Goal: Check status: Check status

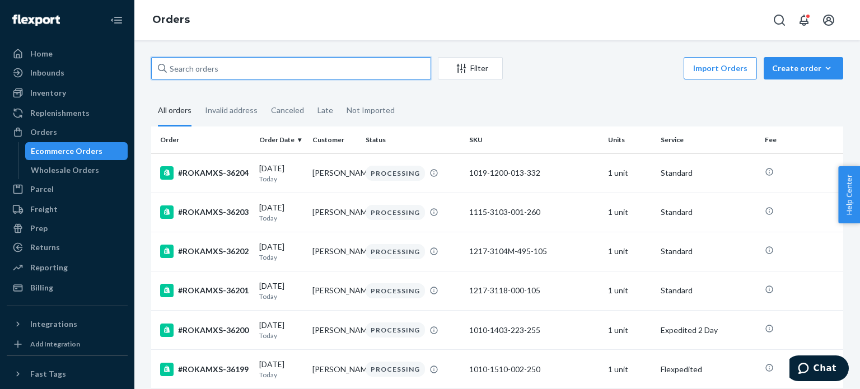
click at [188, 76] on input "text" at bounding box center [291, 68] width 280 height 22
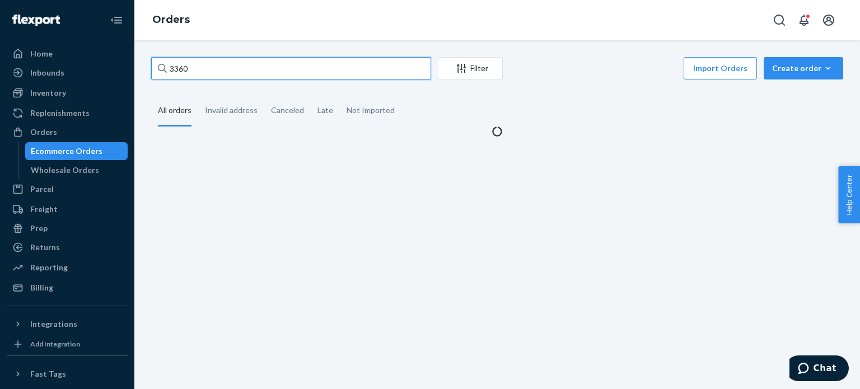
type input "33608"
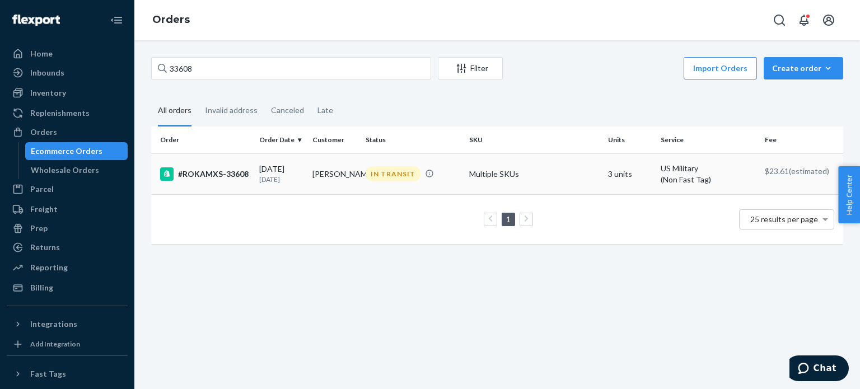
click at [245, 183] on td "#ROKAMXS-33608" at bounding box center [203, 173] width 104 height 41
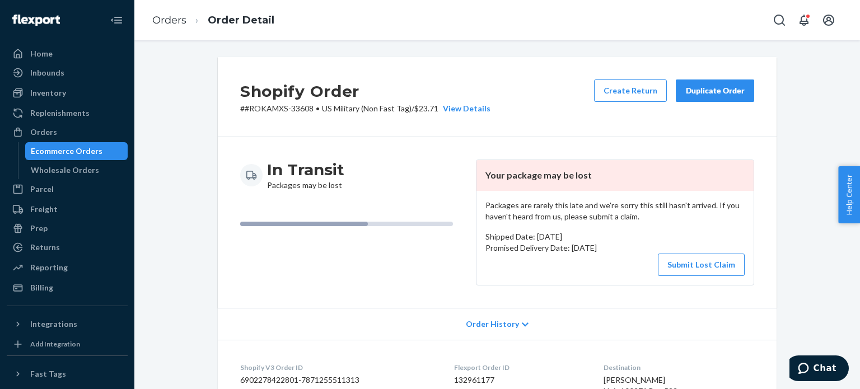
click at [301, 114] on p "# #ROKAMXS-33608 • [DEMOGRAPHIC_DATA] Military (Non Fast Tag) / $23.71 View Det…" at bounding box center [365, 108] width 250 height 11
copy p "33608"
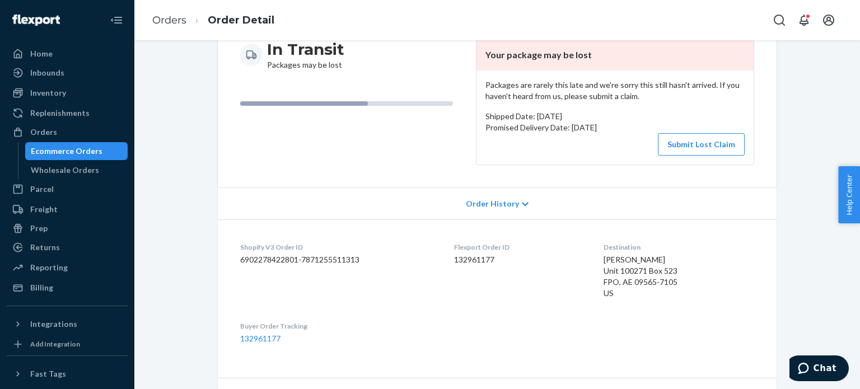
click at [470, 263] on dd "132961177" at bounding box center [520, 259] width 132 height 11
copy dd "132961177"
click at [692, 144] on button "Submit Lost Claim" at bounding box center [701, 144] width 87 height 22
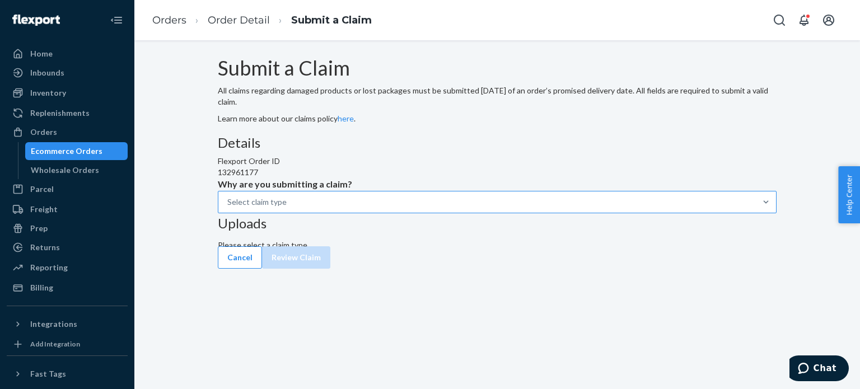
click at [421, 212] on div "Select claim type" at bounding box center [487, 202] width 538 height 20
click at [228, 208] on input "Why are you submitting a claim? Select claim type" at bounding box center [227, 202] width 1 height 11
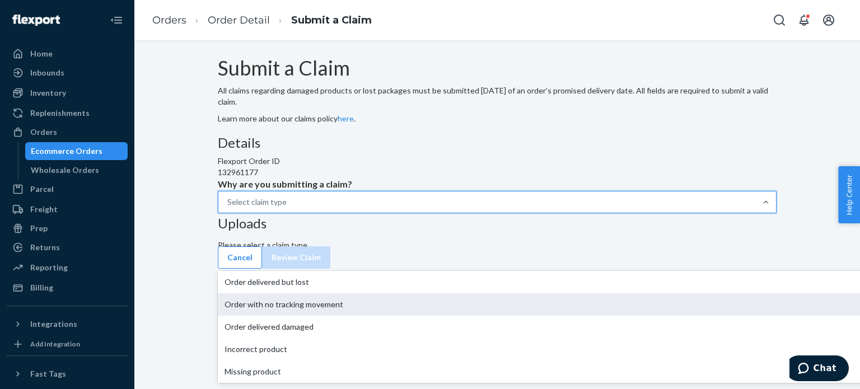
click at [384, 316] on div "Order with no tracking movement" at bounding box center [572, 304] width 709 height 22
click at [228, 208] on input "Why are you submitting a claim? option Order with no tracking movement focused,…" at bounding box center [227, 202] width 1 height 11
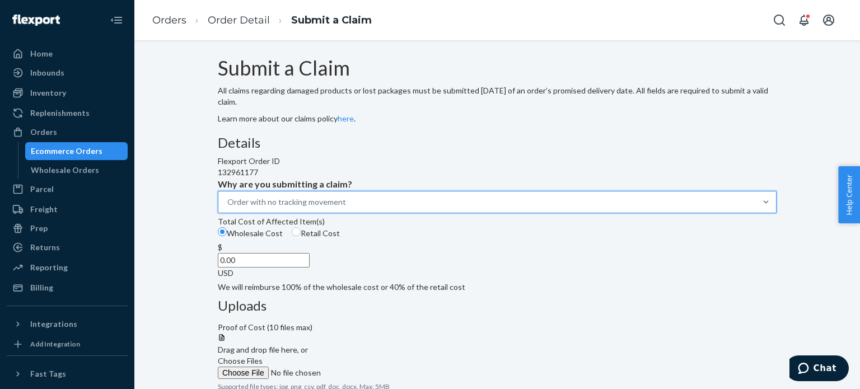
click at [449, 178] on div "132961177" at bounding box center [497, 172] width 559 height 11
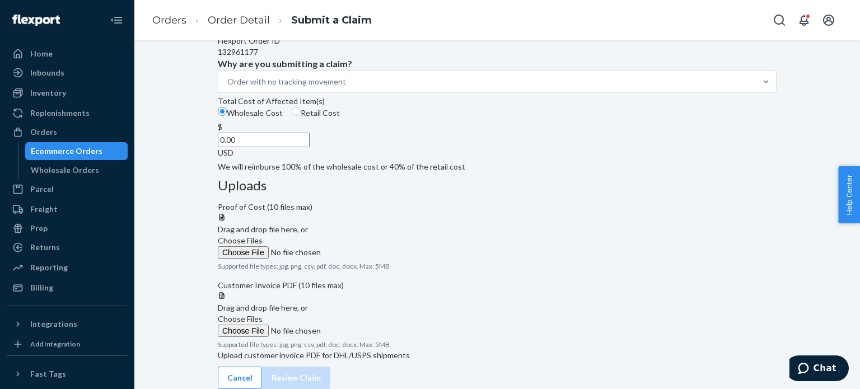
scroll to position [163, 0]
click at [372, 107] on div "Total Cost of Affected Item(s)" at bounding box center [497, 101] width 559 height 11
click at [227, 116] on input "Wholesale Cost" at bounding box center [222, 111] width 9 height 9
click at [340, 118] on span "Retail Cost" at bounding box center [320, 113] width 39 height 10
click at [301, 116] on input "Retail Cost" at bounding box center [296, 111] width 9 height 9
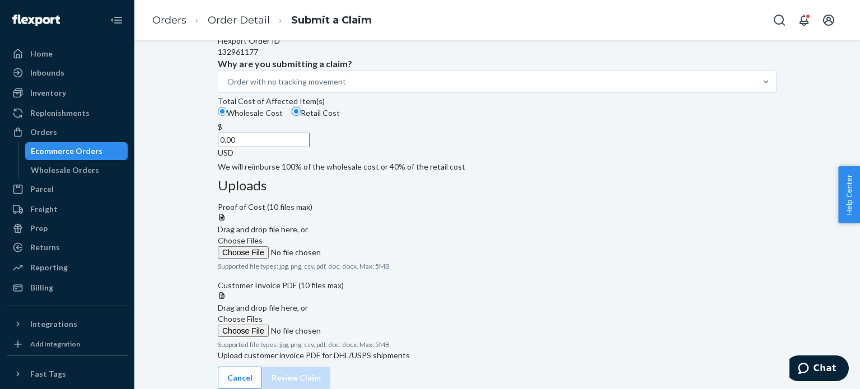
radio input "true"
radio input "false"
click at [263, 236] on span "Choose Files" at bounding box center [240, 241] width 45 height 10
click at [370, 246] on input "Choose Files" at bounding box center [294, 252] width 152 height 12
click at [263, 314] on span "Choose Files" at bounding box center [240, 319] width 45 height 10
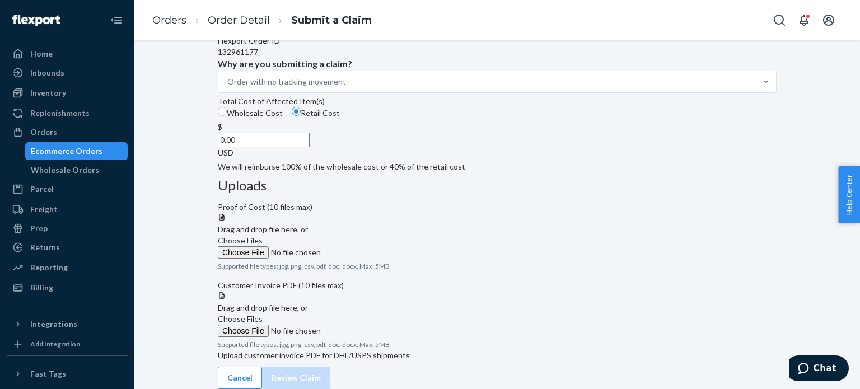
click at [370, 325] on input "Choose Files" at bounding box center [294, 331] width 152 height 12
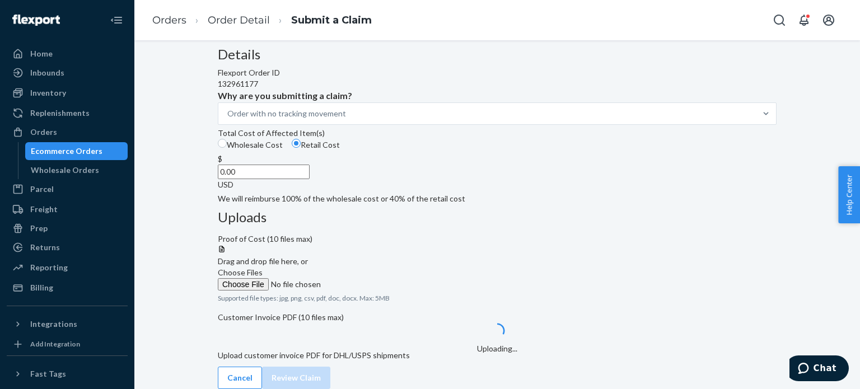
click at [310, 179] on input "0.00" at bounding box center [264, 172] width 92 height 15
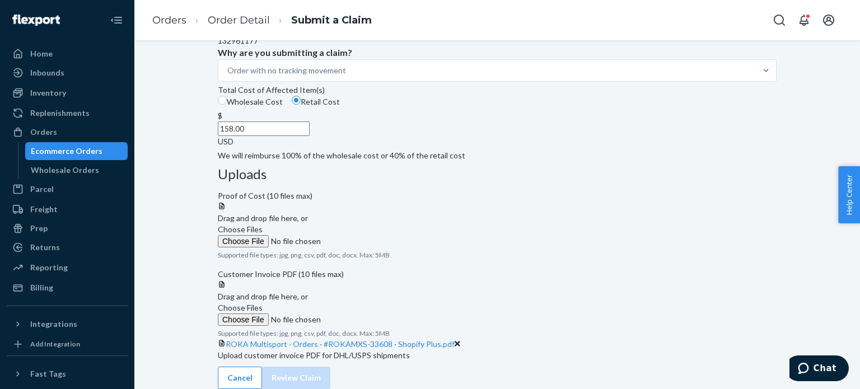
type input "158.00"
click at [395, 161] on div "Details Flexport Order ID 132961177 Why are you submitting a claim? Order with …" at bounding box center [497, 82] width 559 height 157
click at [263, 225] on span "Choose Files" at bounding box center [240, 230] width 45 height 10
click at [370, 235] on input "Choose Files" at bounding box center [294, 241] width 152 height 12
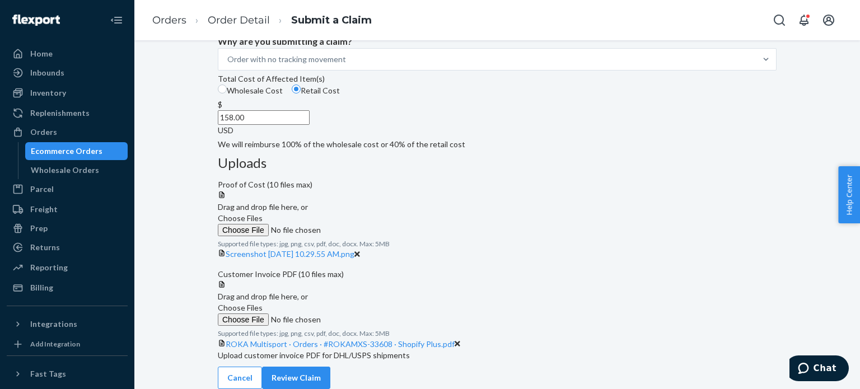
click at [263, 213] on span "Choose Files" at bounding box center [240, 218] width 45 height 10
click at [370, 224] on input "Choose Files" at bounding box center [294, 230] width 152 height 12
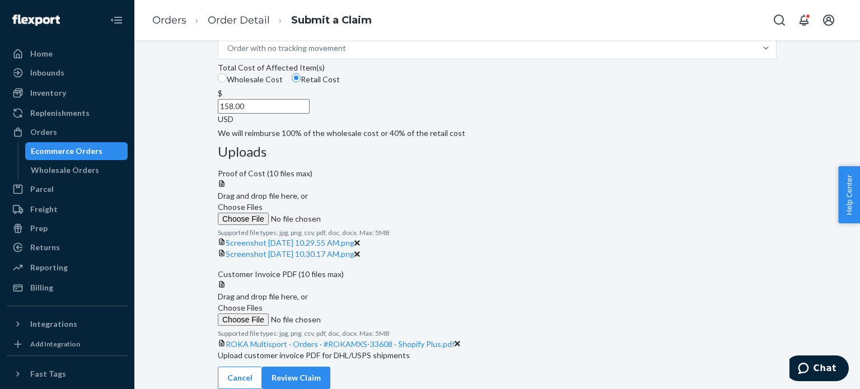
click at [370, 202] on label "Choose Files" at bounding box center [294, 214] width 152 height 24
click at [370, 213] on input "Choose Files" at bounding box center [294, 219] width 152 height 12
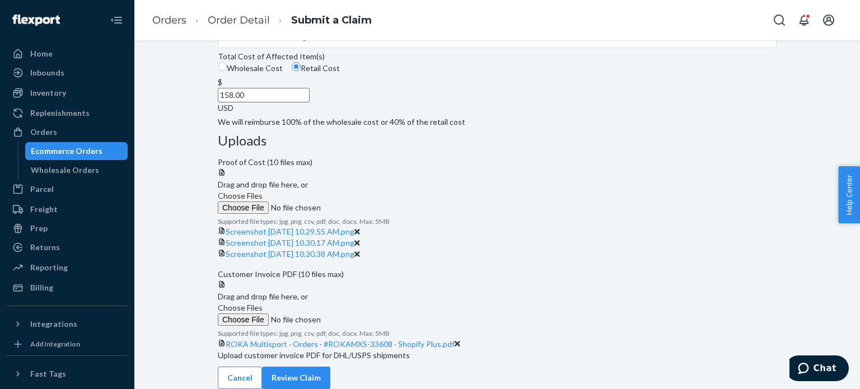
scroll to position [330, 0]
click at [330, 381] on button "Review Claim" at bounding box center [296, 378] width 68 height 22
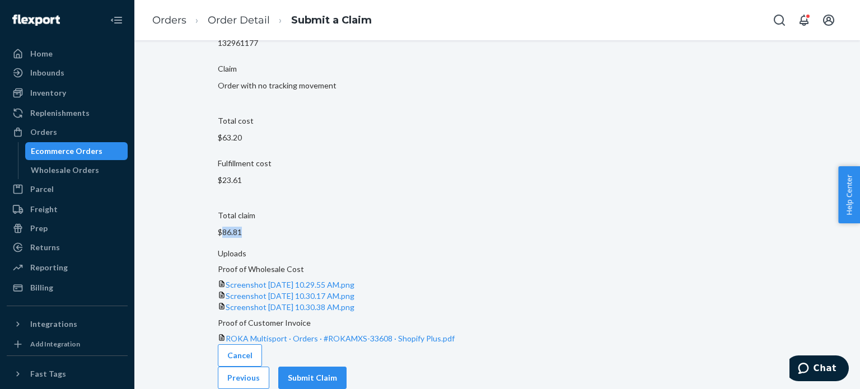
drag, startPoint x: 427, startPoint y: 162, endPoint x: 383, endPoint y: 163, distance: 44.3
click at [383, 163] on section "Claim summary Flexport Order ID 132961177 Claim Order with no tracking movement…" at bounding box center [497, 122] width 559 height 252
copy p "86.81"
click at [347, 372] on button "Submit Claim" at bounding box center [312, 378] width 68 height 22
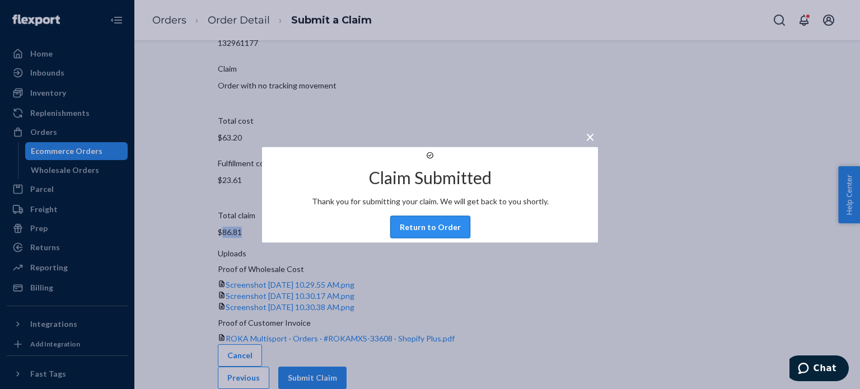
click at [414, 231] on button "Return to Order" at bounding box center [430, 227] width 80 height 22
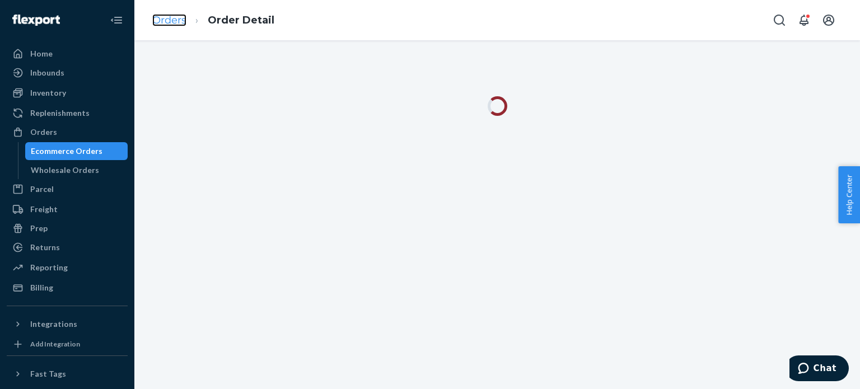
click at [178, 25] on link "Orders" at bounding box center [169, 20] width 34 height 12
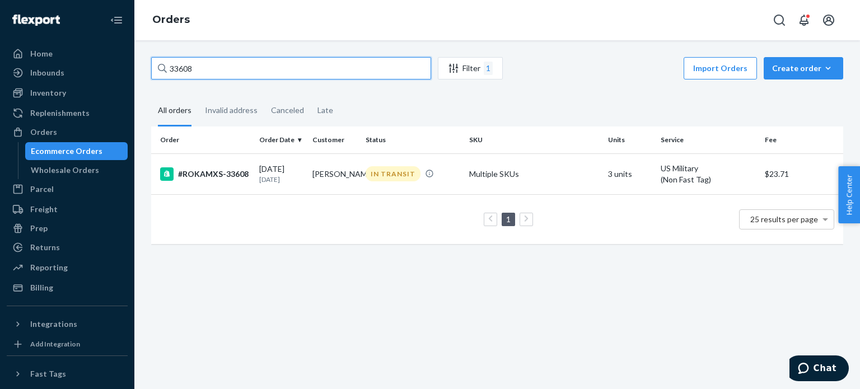
click at [241, 67] on input "33608" at bounding box center [291, 68] width 280 height 22
paste input "#ROKAMXS-34386"
type input "#ROKAMXS-34386"
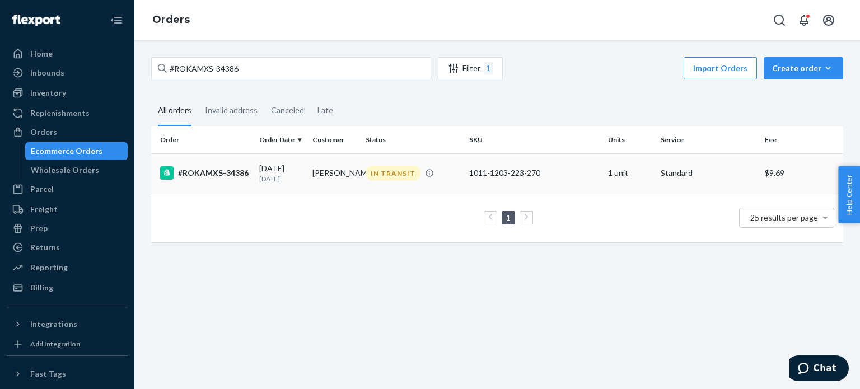
click at [243, 185] on td "#ROKAMXS-34386" at bounding box center [203, 172] width 104 height 39
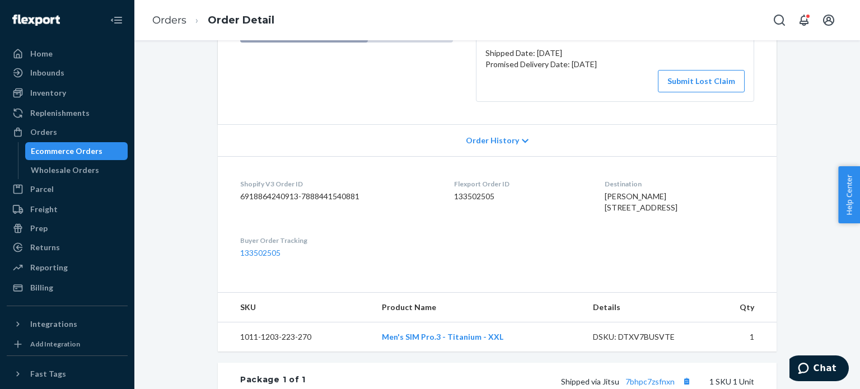
scroll to position [190, 0]
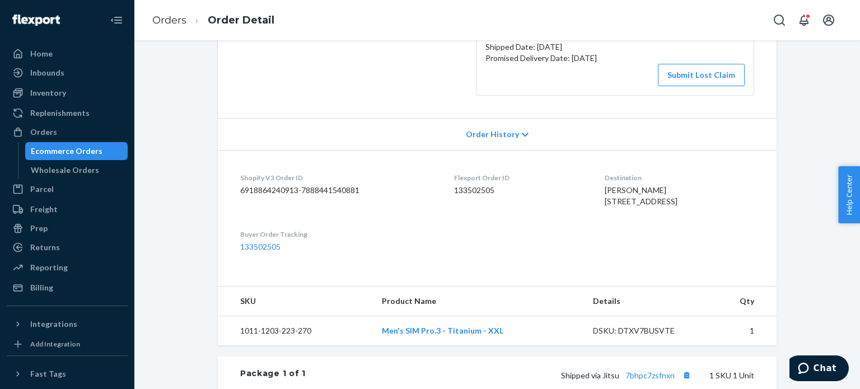
click at [625, 185] on span "[PERSON_NAME] [STREET_ADDRESS]" at bounding box center [641, 195] width 73 height 21
copy span "[PERSON_NAME]"
click at [463, 185] on dd "133502505" at bounding box center [520, 190] width 132 height 11
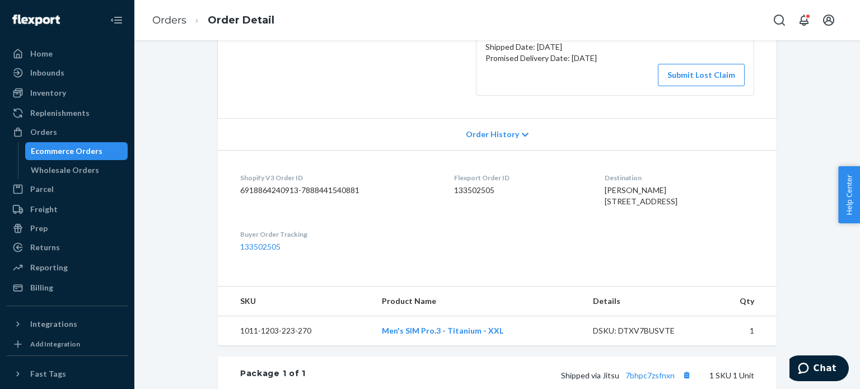
click at [463, 185] on dd "133502505" at bounding box center [520, 190] width 132 height 11
copy dd "133502505"
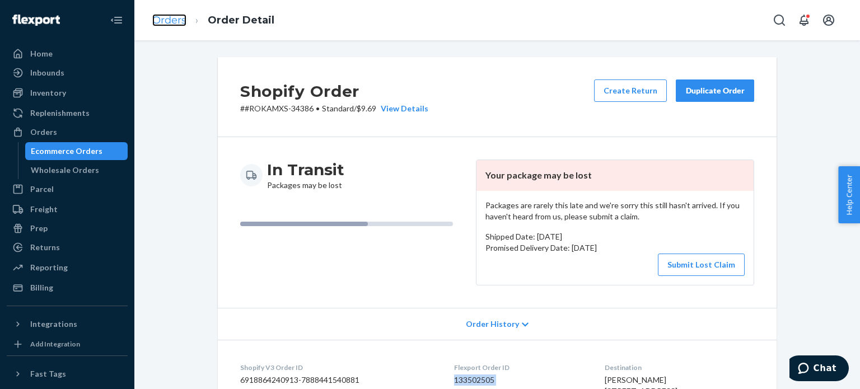
click at [184, 16] on link "Orders" at bounding box center [169, 20] width 34 height 12
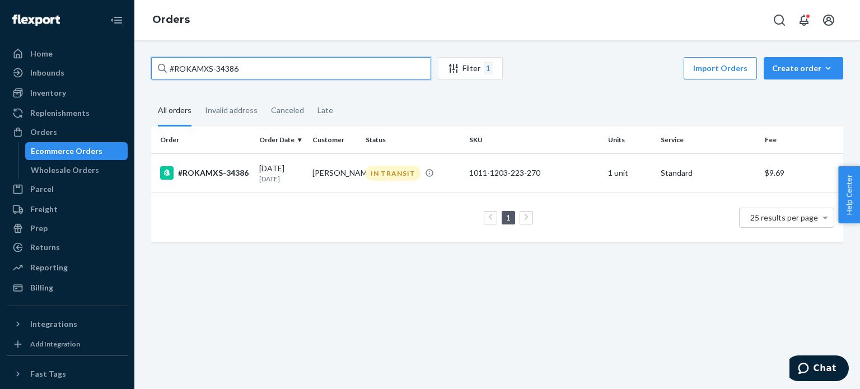
click at [310, 74] on input "#ROKAMXS-34386" at bounding box center [291, 68] width 280 height 22
paste input "520"
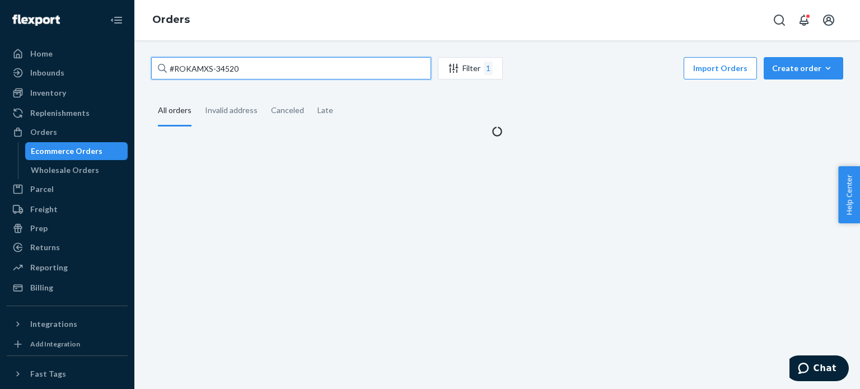
type input "#ROKAMXS-34520"
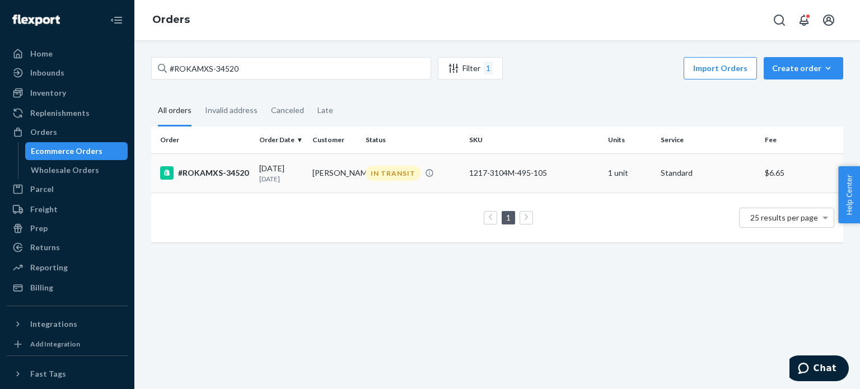
click at [251, 186] on td "#ROKAMXS-34520" at bounding box center [203, 172] width 104 height 39
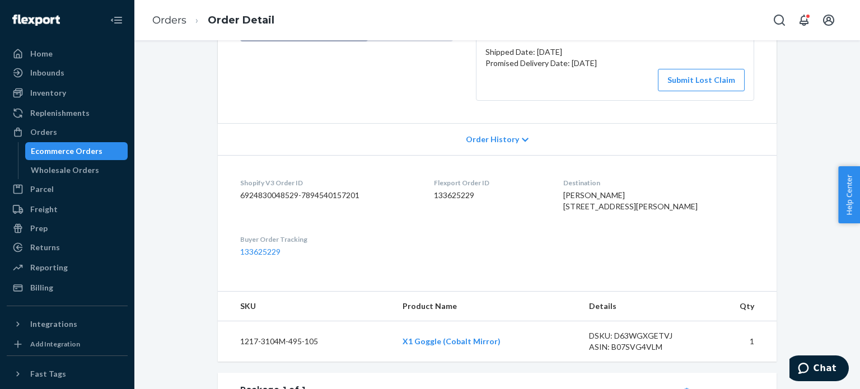
scroll to position [191, 0]
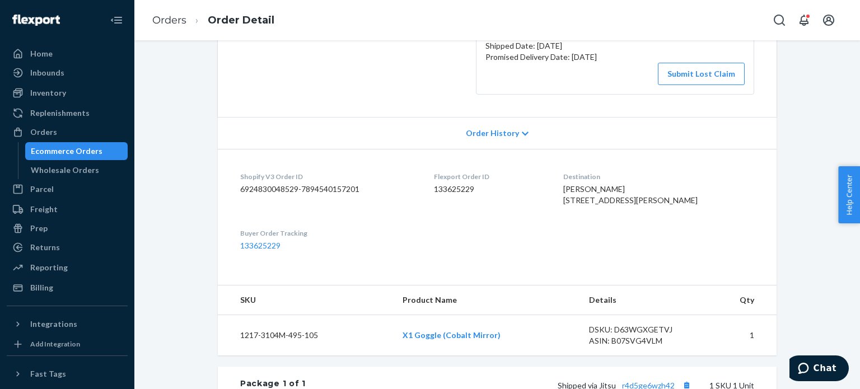
click at [610, 184] on span "[PERSON_NAME] [STREET_ADDRESS][PERSON_NAME]" at bounding box center [630, 194] width 134 height 21
copy span "[PERSON_NAME]"
click at [468, 186] on dd "133625229" at bounding box center [490, 189] width 112 height 11
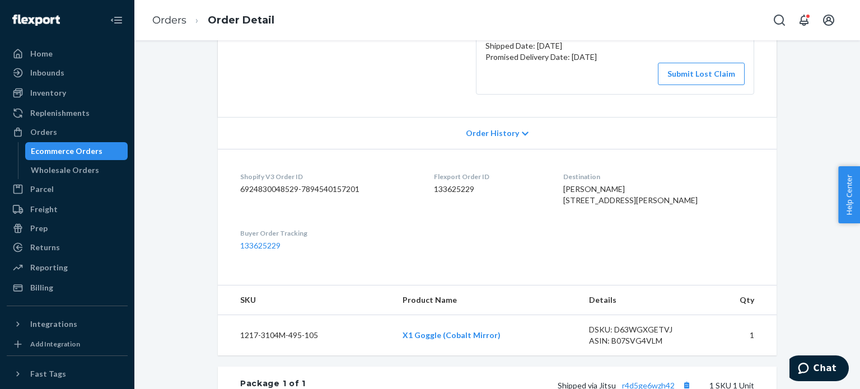
click at [468, 186] on dd "133625229" at bounding box center [490, 189] width 112 height 11
copy dd "133625229"
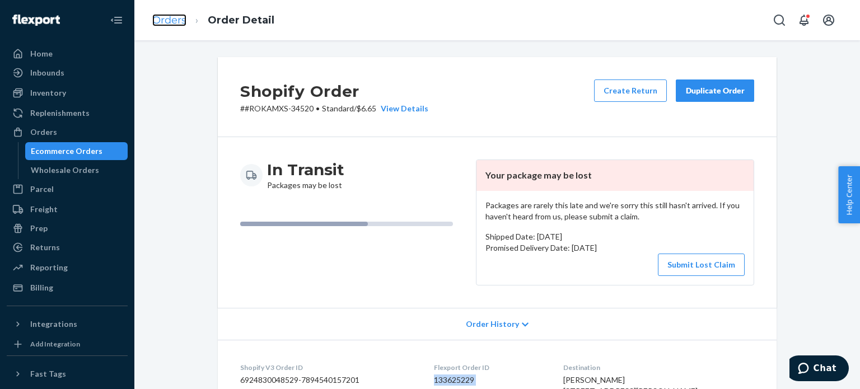
click at [160, 22] on link "Orders" at bounding box center [169, 20] width 34 height 12
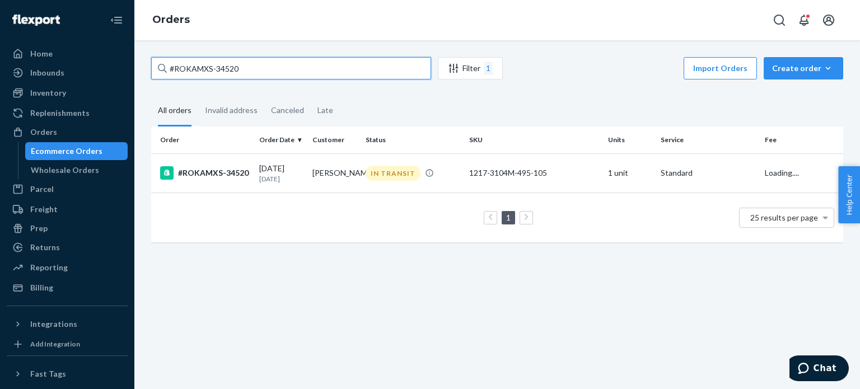
click at [234, 76] on input "#ROKAMXS-34520" at bounding box center [291, 68] width 280 height 22
paste input "612"
type input "#ROKAMXS-34612"
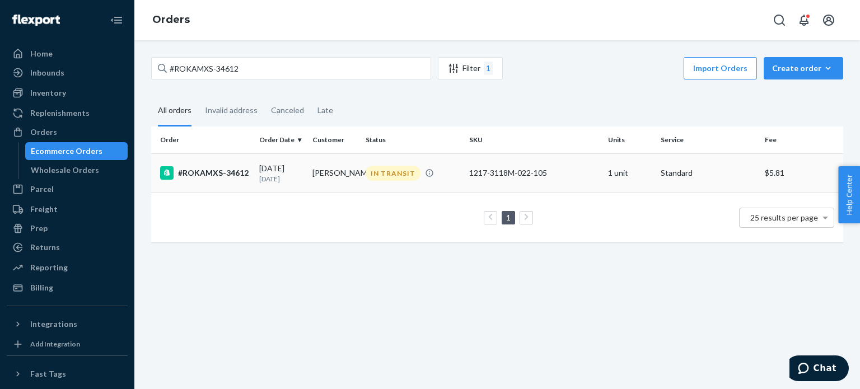
click at [241, 189] on td "#ROKAMXS-34612" at bounding box center [203, 172] width 104 height 39
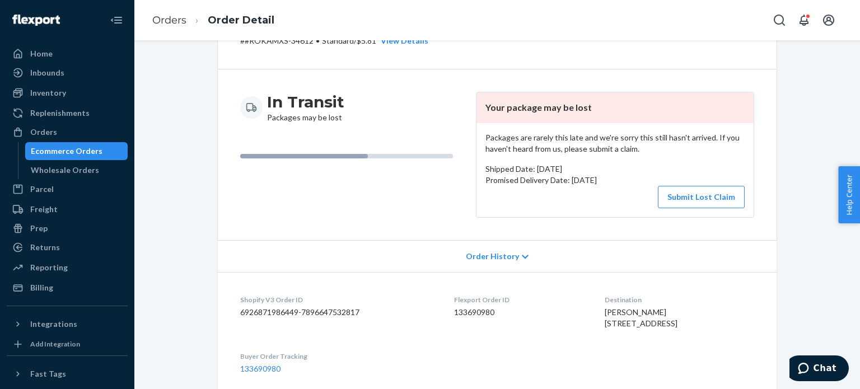
scroll to position [92, 0]
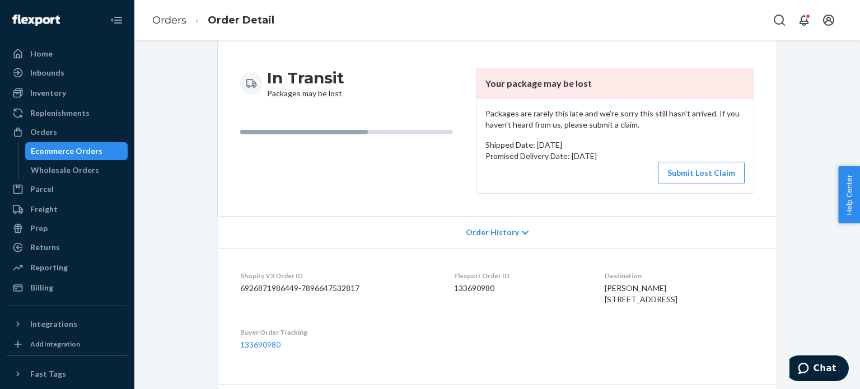
click at [618, 287] on span "[PERSON_NAME] [STREET_ADDRESS]" at bounding box center [641, 293] width 73 height 21
copy span "[PERSON_NAME]"
click at [474, 285] on dd "133690980" at bounding box center [520, 288] width 132 height 11
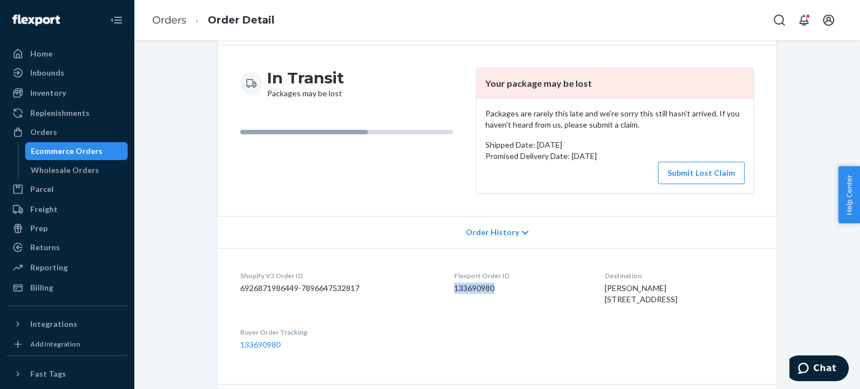
click at [474, 285] on dd "133690980" at bounding box center [520, 288] width 132 height 11
copy dd "133690980"
click at [689, 167] on button "Submit Lost Claim" at bounding box center [701, 173] width 87 height 22
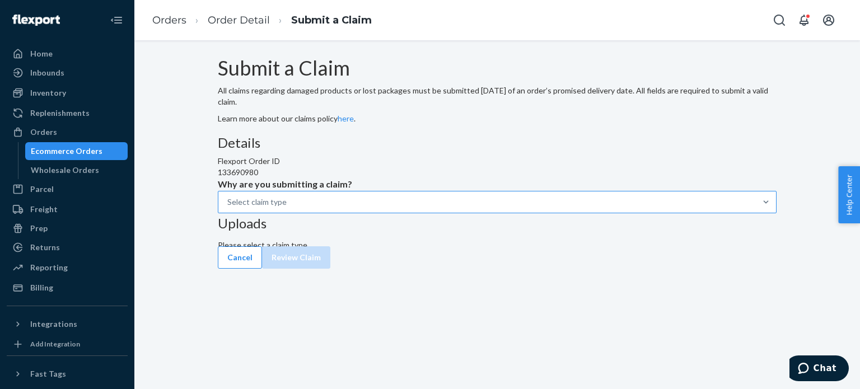
click at [389, 212] on div "Select claim type" at bounding box center [487, 202] width 538 height 20
click at [228, 208] on input "Why are you submitting a claim? Select claim type" at bounding box center [227, 202] width 1 height 11
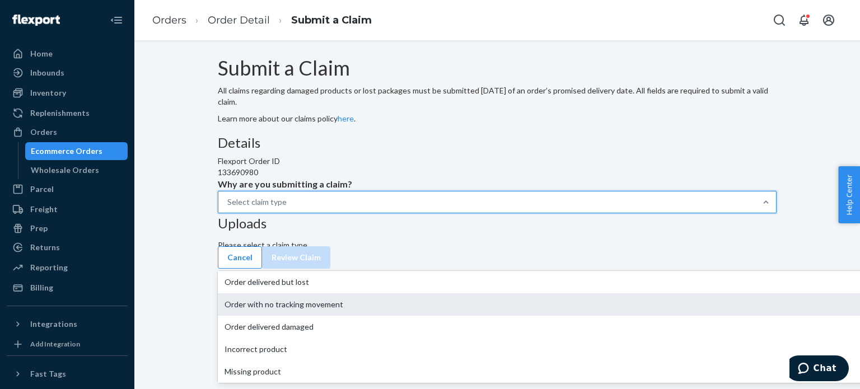
click at [384, 316] on div "Order with no tracking movement" at bounding box center [572, 304] width 709 height 22
click at [228, 208] on input "Why are you submitting a claim? option Order with no tracking movement focused,…" at bounding box center [227, 202] width 1 height 11
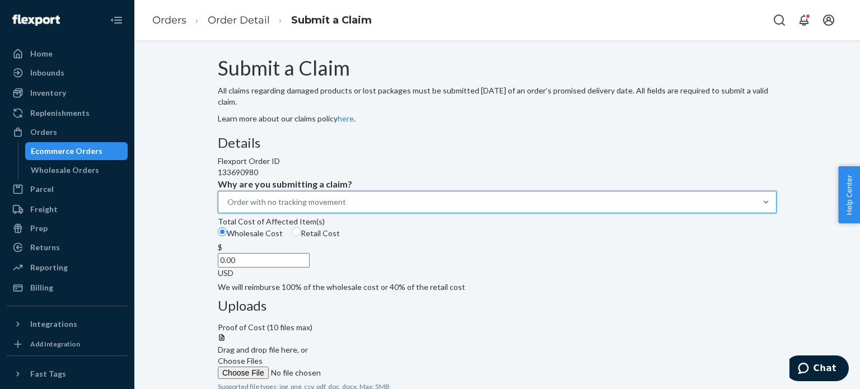
click at [371, 242] on div "Wholesale Cost Retail Cost" at bounding box center [497, 234] width 568 height 15
click at [227, 236] on input "Wholesale Cost" at bounding box center [222, 231] width 9 height 9
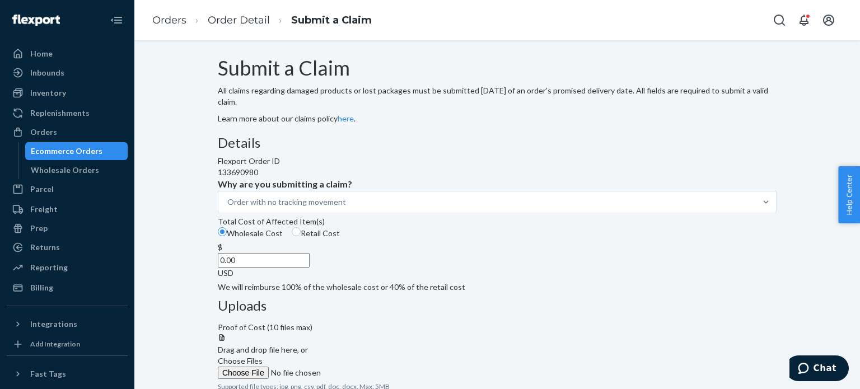
click at [340, 238] on span "Retail Cost" at bounding box center [320, 233] width 39 height 10
click at [301, 236] on input "Retail Cost" at bounding box center [296, 231] width 9 height 9
radio input "true"
radio input "false"
drag, startPoint x: 384, startPoint y: 344, endPoint x: 482, endPoint y: 331, distance: 98.8
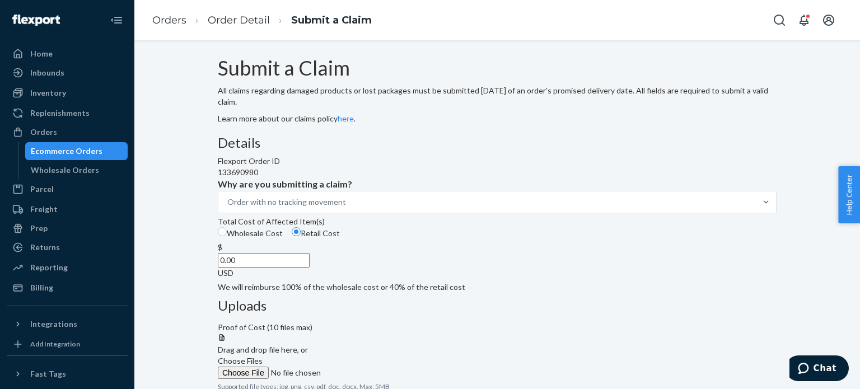
click at [482, 331] on div "Details Flexport Order ID 133690980 Why are you submitting a claim? Order with …" at bounding box center [497, 314] width 559 height 356
type input "50.00"
click at [657, 333] on div at bounding box center [497, 333] width 559 height 0
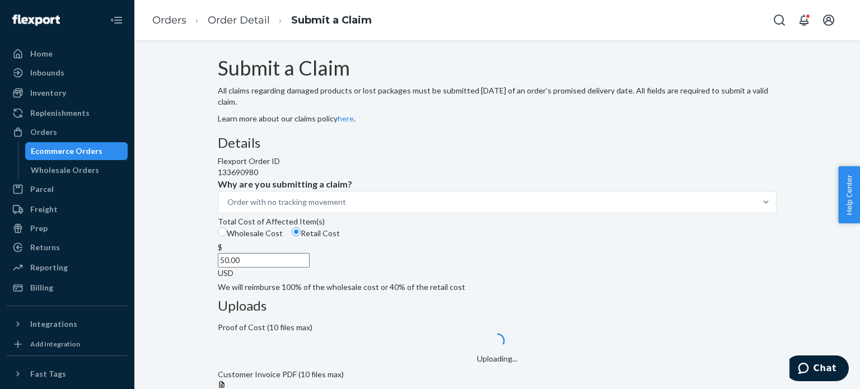
scroll to position [164, 0]
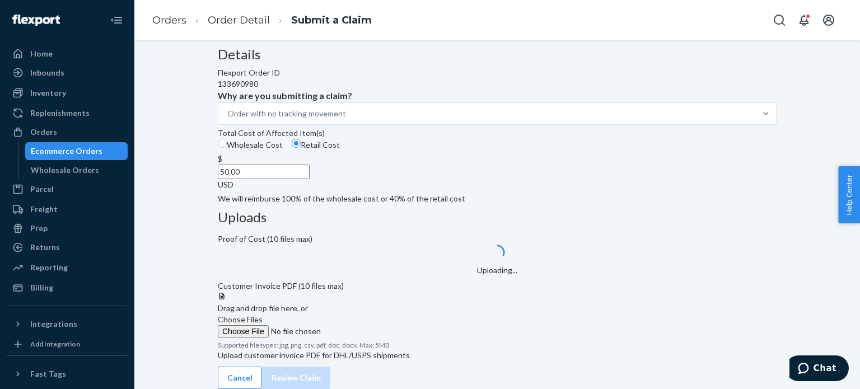
click at [370, 314] on label "Choose Files" at bounding box center [294, 326] width 152 height 24
click at [370, 325] on input "Choose Files" at bounding box center [294, 331] width 152 height 12
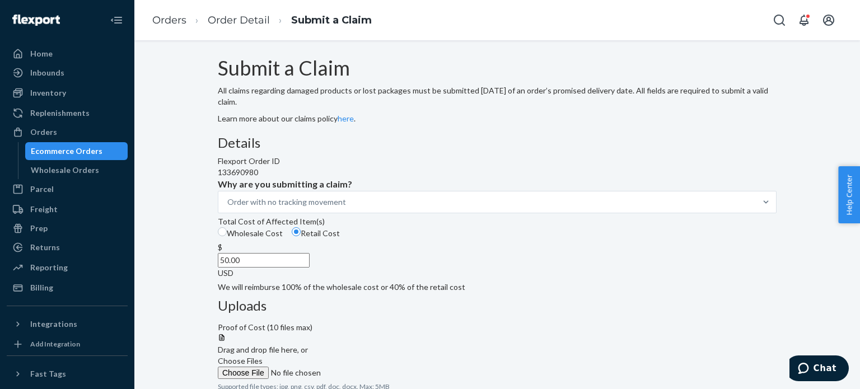
scroll to position [258, 0]
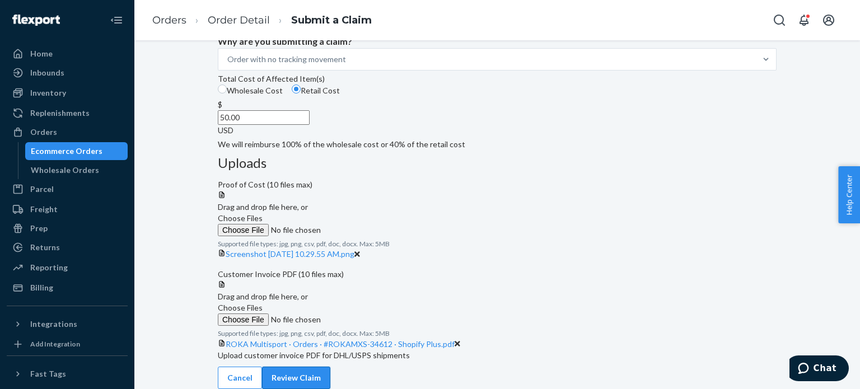
click at [330, 367] on button "Review Claim" at bounding box center [296, 378] width 68 height 22
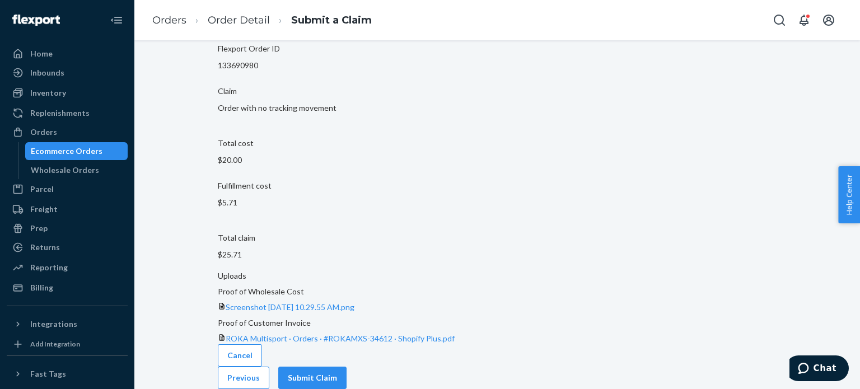
scroll to position [44, 0]
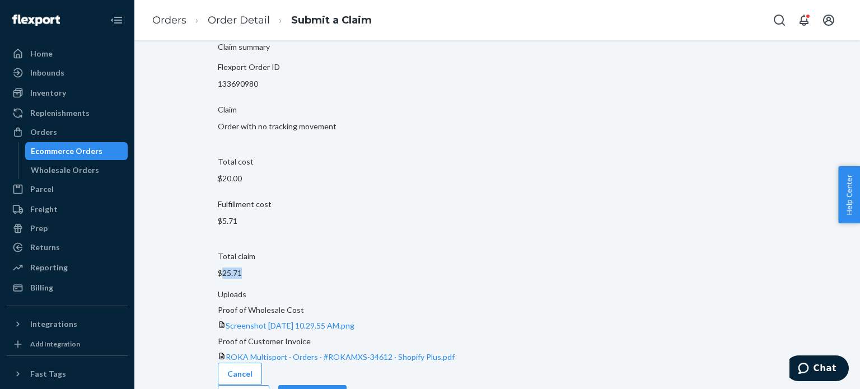
drag, startPoint x: 435, startPoint y: 262, endPoint x: 385, endPoint y: 260, distance: 49.9
click at [385, 260] on section "Claim summary Flexport Order ID 133690980 Claim Order with no tracking movement…" at bounding box center [497, 163] width 559 height 252
copy p "25.71"
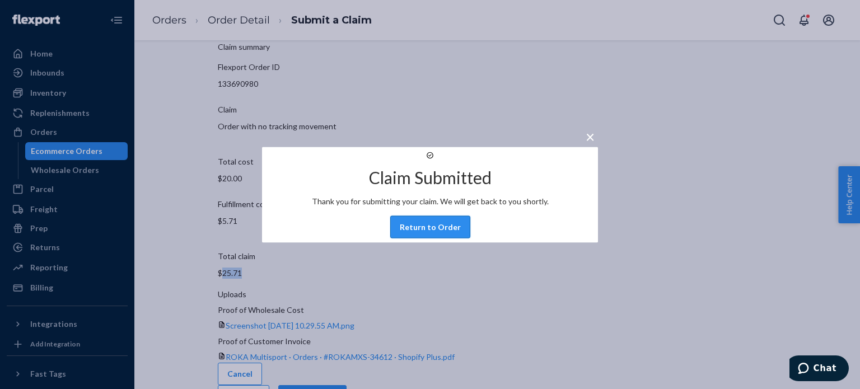
click at [434, 238] on button "Return to Order" at bounding box center [430, 227] width 80 height 22
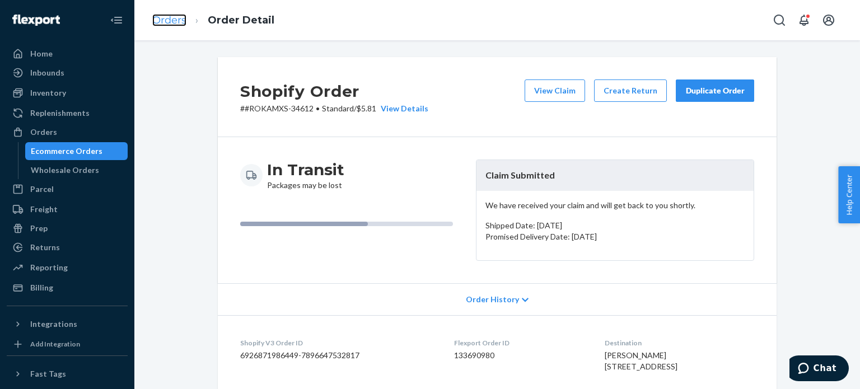
click at [176, 20] on link "Orders" at bounding box center [169, 20] width 34 height 12
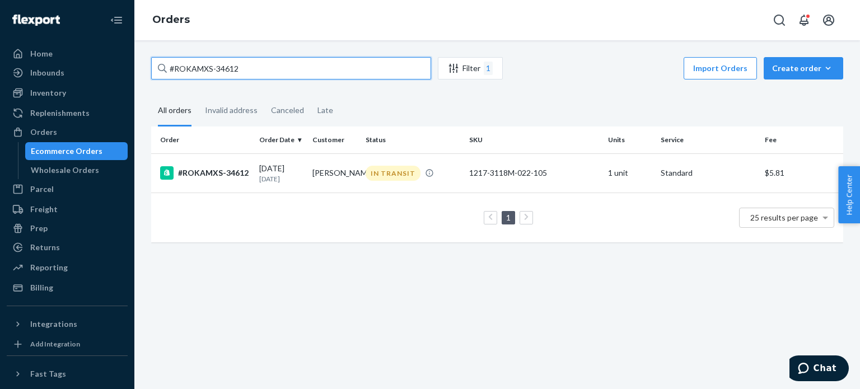
click at [249, 78] on input "#ROKAMXS-34612" at bounding box center [291, 68] width 280 height 22
paste input "739"
type input "#ROKAMXS-34739"
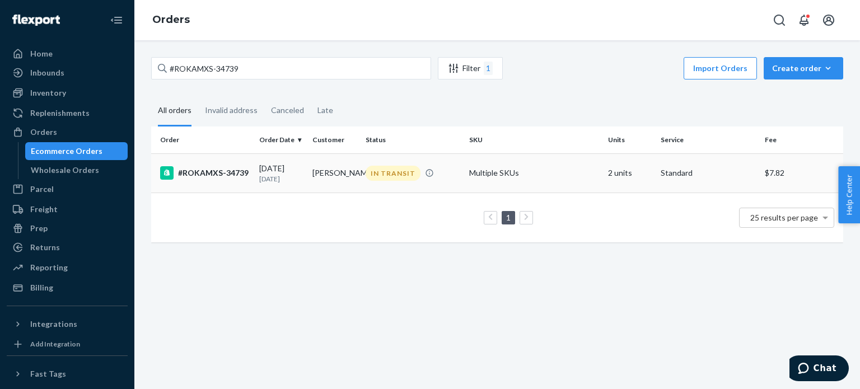
click at [254, 193] on td "#ROKAMXS-34739" at bounding box center [203, 172] width 104 height 39
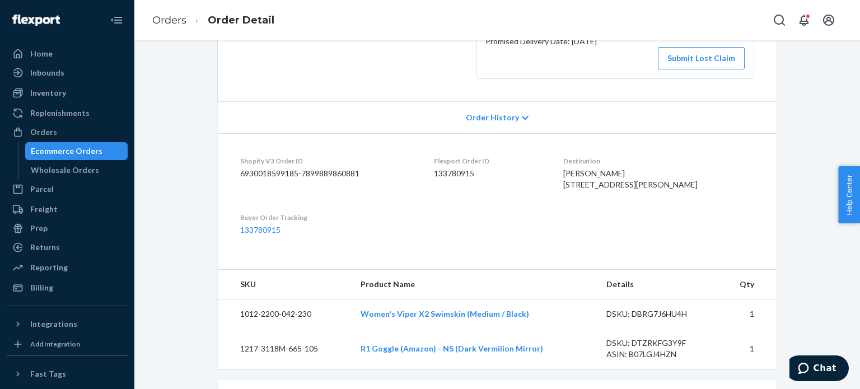
scroll to position [208, 0]
click at [470, 173] on dd "133780915" at bounding box center [490, 171] width 112 height 11
click at [616, 176] on div "[PERSON_NAME] [STREET_ADDRESS][PERSON_NAME]" at bounding box center [658, 177] width 191 height 22
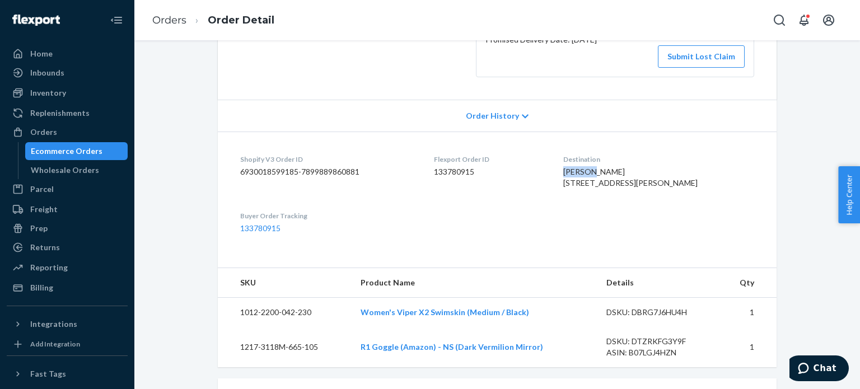
click at [616, 176] on div "[PERSON_NAME] [STREET_ADDRESS][PERSON_NAME]" at bounding box center [658, 177] width 191 height 22
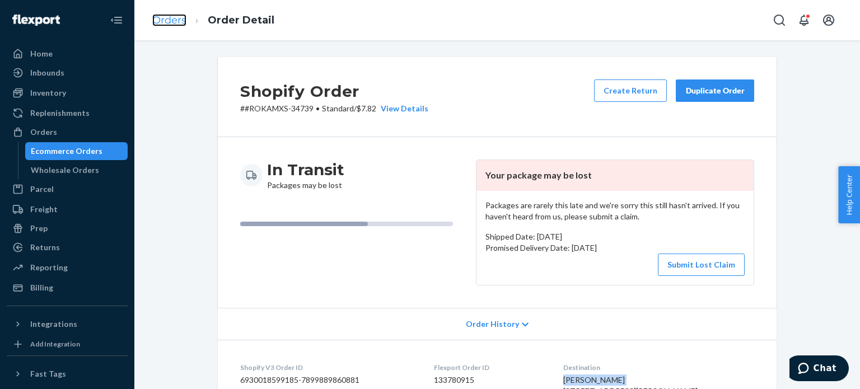
click at [172, 17] on link "Orders" at bounding box center [169, 20] width 34 height 12
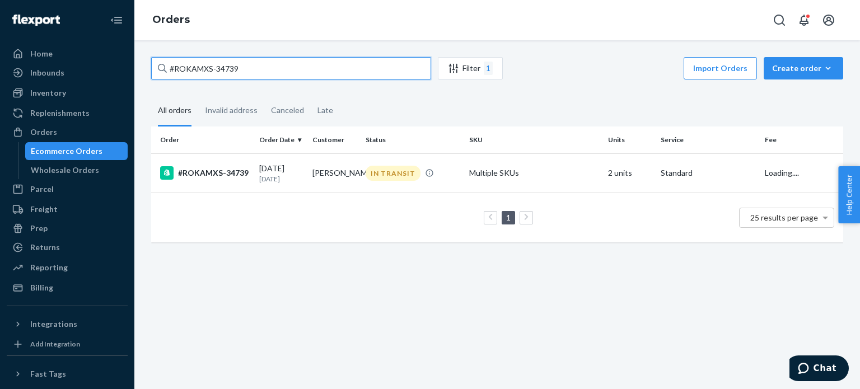
click at [298, 78] on input "#ROKAMXS-34739" at bounding box center [291, 68] width 280 height 22
paste input "881"
type input "#ROKAMXS-34881"
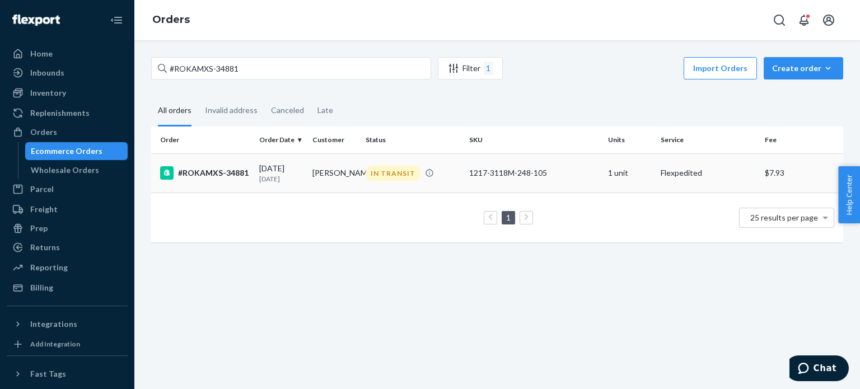
click at [249, 189] on td "#ROKAMXS-34881" at bounding box center [203, 172] width 104 height 39
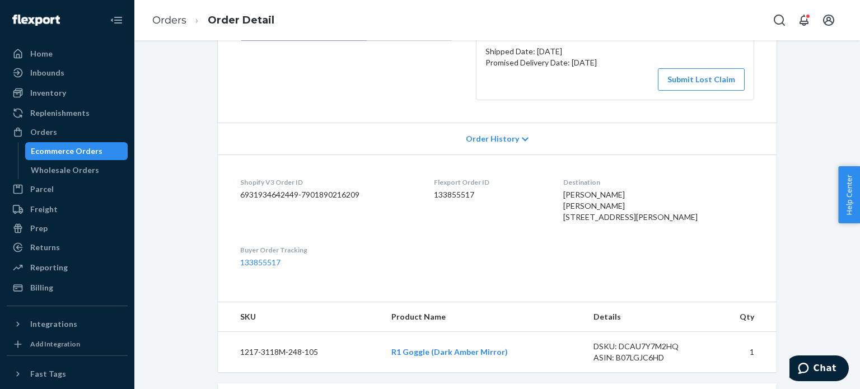
scroll to position [193, 0]
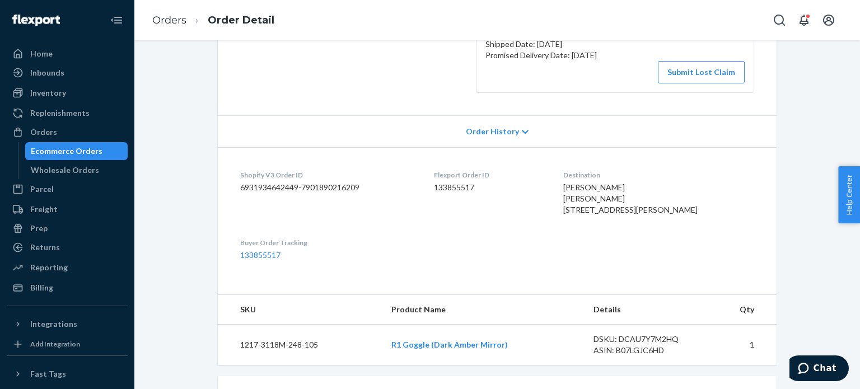
click at [619, 185] on span "[PERSON_NAME] [PERSON_NAME] [STREET_ADDRESS][PERSON_NAME]" at bounding box center [630, 199] width 134 height 32
click at [469, 186] on dd "133855517" at bounding box center [490, 187] width 112 height 11
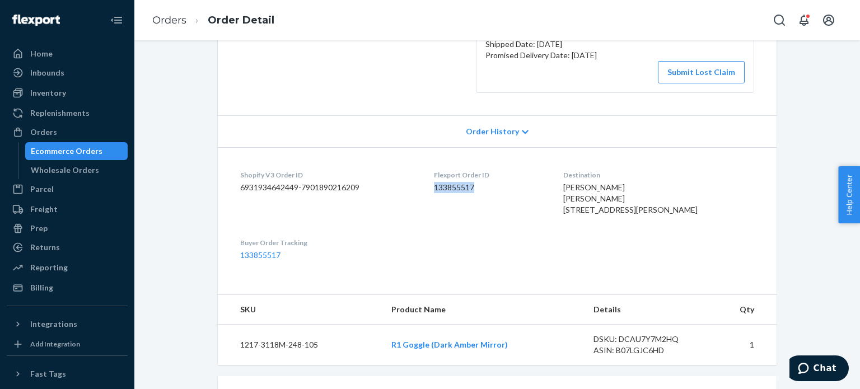
scroll to position [0, 0]
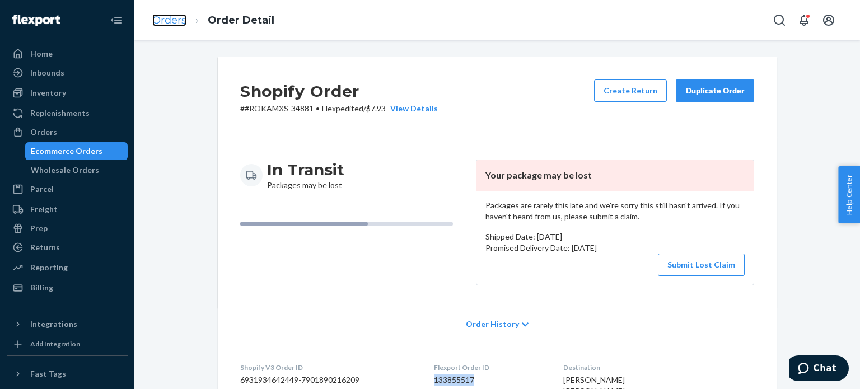
click at [170, 15] on link "Orders" at bounding box center [169, 20] width 34 height 12
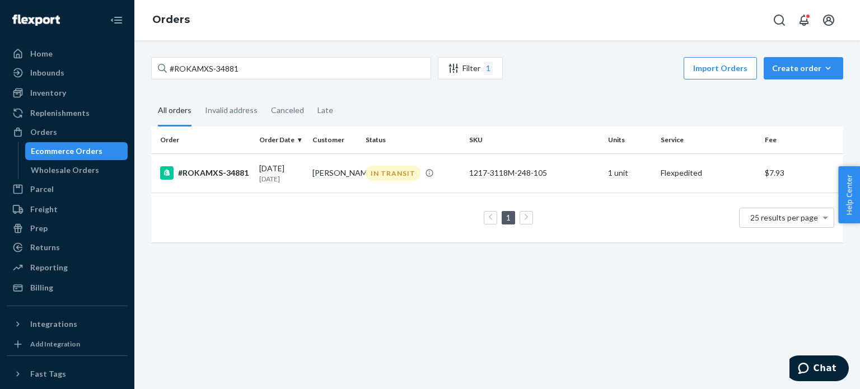
click at [249, 43] on div "#ROKAMXS-34881 Filter 1 Import Orders Create order Ecommerce order Removal orde…" at bounding box center [497, 214] width 726 height 349
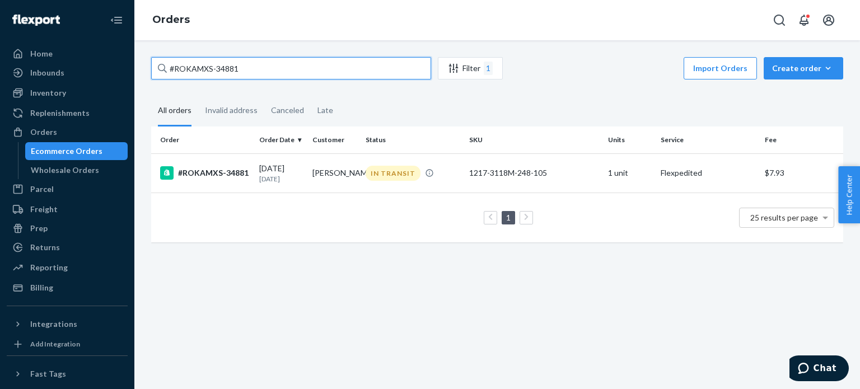
click at [240, 60] on input "#ROKAMXS-34881" at bounding box center [291, 68] width 280 height 22
paste input "5035"
type input "#ROKAMXS-35035"
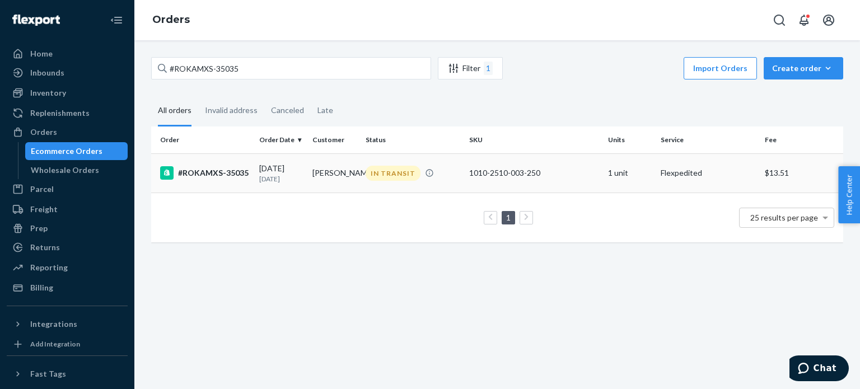
click at [241, 172] on div "#ROKAMXS-35035" at bounding box center [205, 172] width 90 height 13
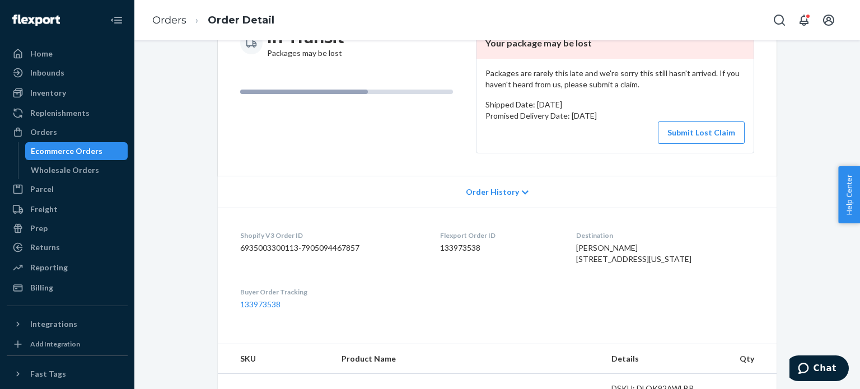
scroll to position [124, 0]
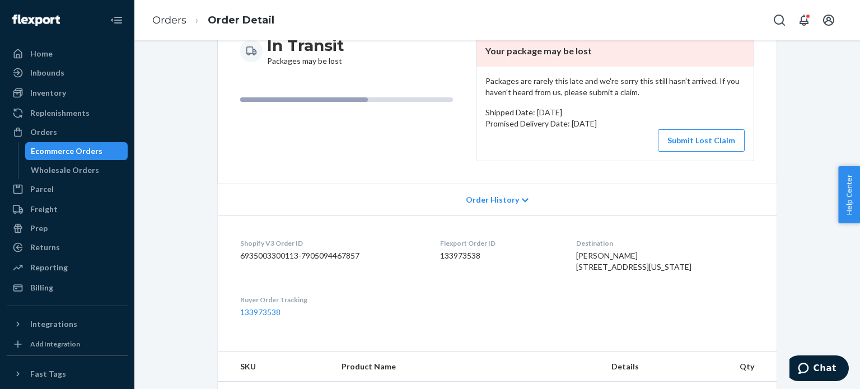
click at [470, 260] on dd "133973538" at bounding box center [499, 255] width 118 height 11
click at [603, 253] on span "[PERSON_NAME] [STREET_ADDRESS][US_STATE]" at bounding box center [633, 261] width 115 height 21
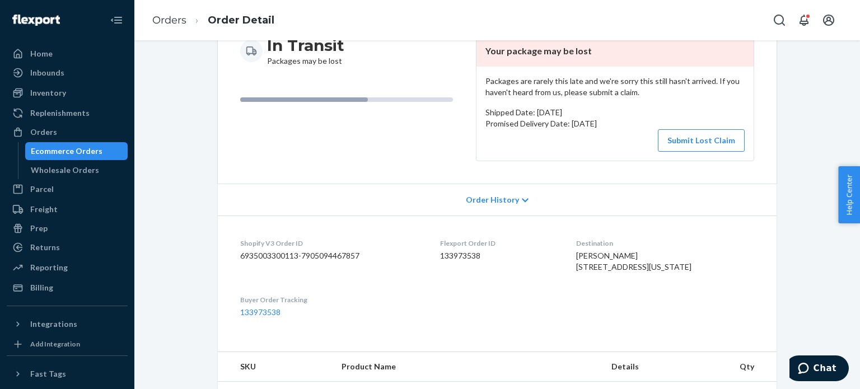
click at [467, 259] on dd "133973538" at bounding box center [499, 255] width 118 height 11
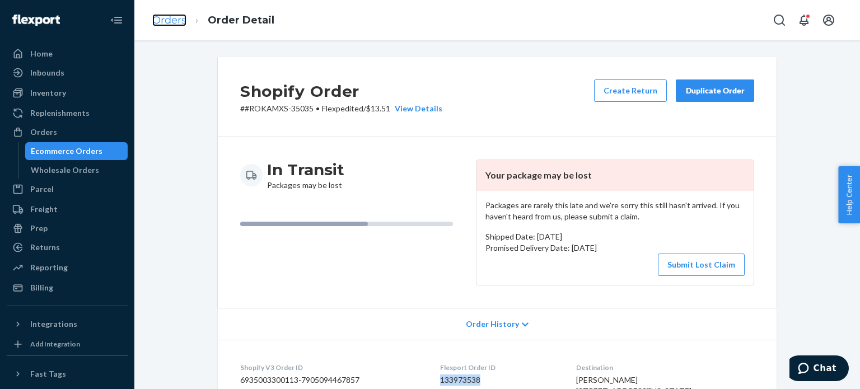
click at [170, 21] on link "Orders" at bounding box center [169, 20] width 34 height 12
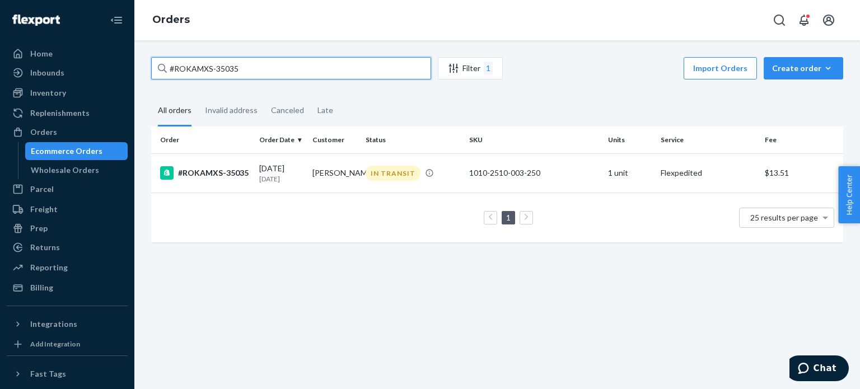
click at [265, 67] on input "#ROKAMXS-35035" at bounding box center [291, 68] width 280 height 22
paste input "56"
type input "#ROKAMXS-35056"
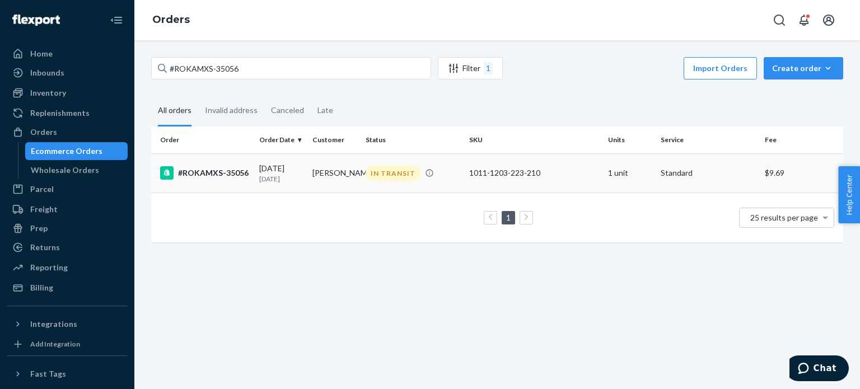
click at [242, 180] on td "#ROKAMXS-35056" at bounding box center [203, 172] width 104 height 39
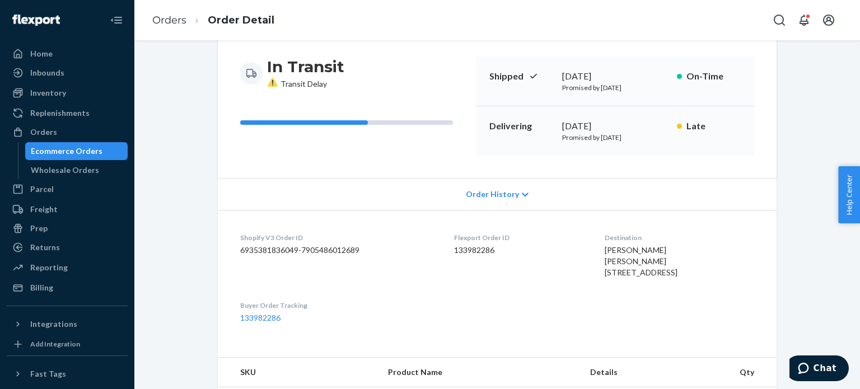
scroll to position [144, 0]
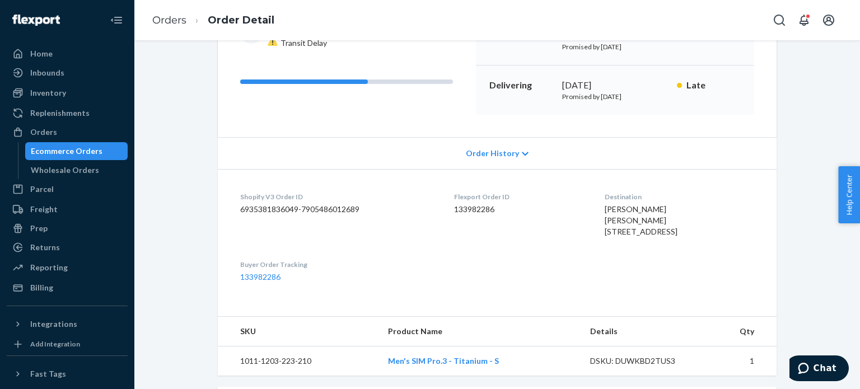
click at [613, 212] on span "[PERSON_NAME] [PERSON_NAME] [STREET_ADDRESS]" at bounding box center [641, 220] width 73 height 32
click at [462, 216] on div "Flexport Order ID 133982286" at bounding box center [520, 217] width 132 height 50
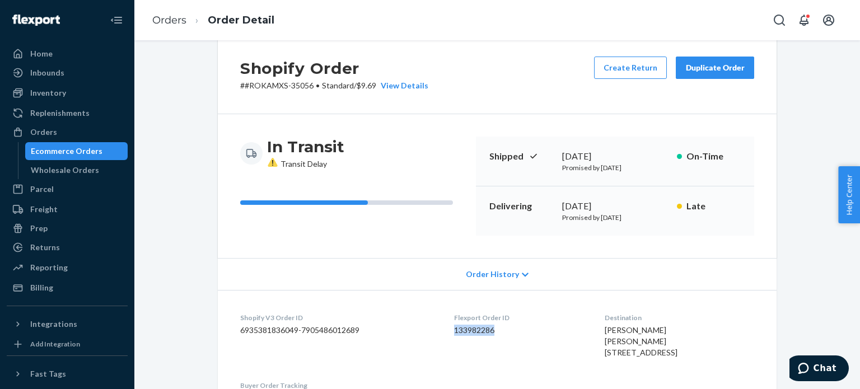
scroll to position [0, 0]
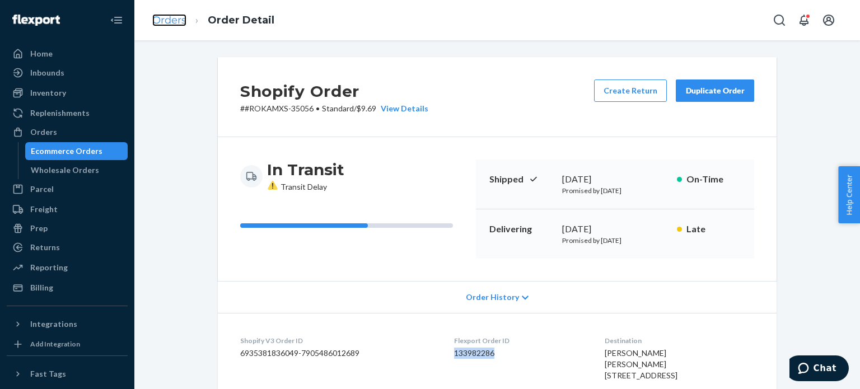
click at [181, 19] on link "Orders" at bounding box center [169, 20] width 34 height 12
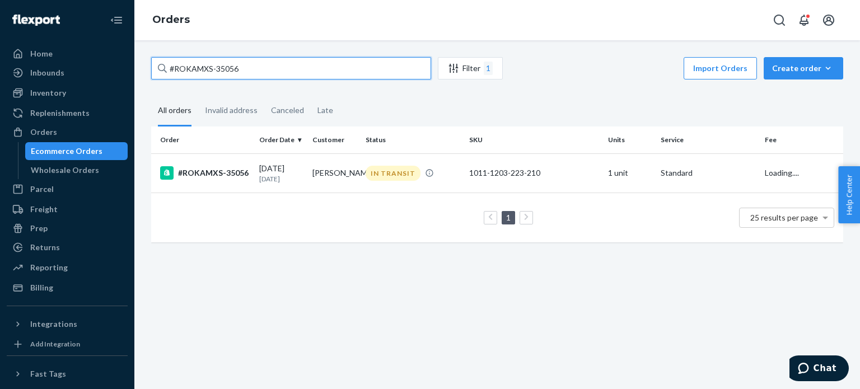
click at [288, 73] on input "#ROKAMXS-35056" at bounding box center [291, 68] width 280 height 22
paste input "62"
type input "#ROKAMXS-35062"
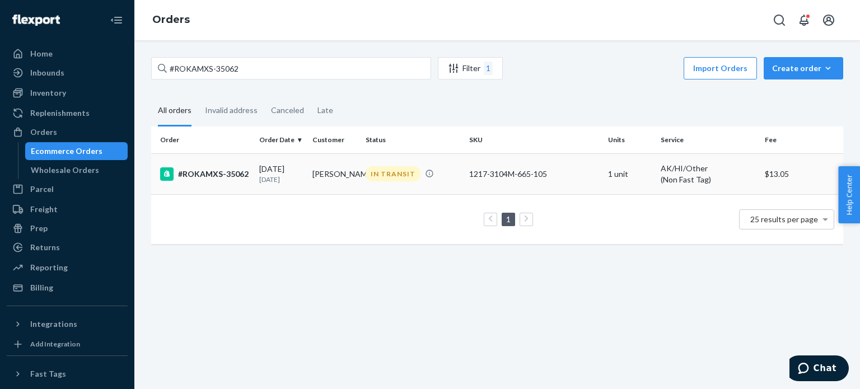
click at [239, 180] on td "#ROKAMXS-35062" at bounding box center [203, 173] width 104 height 41
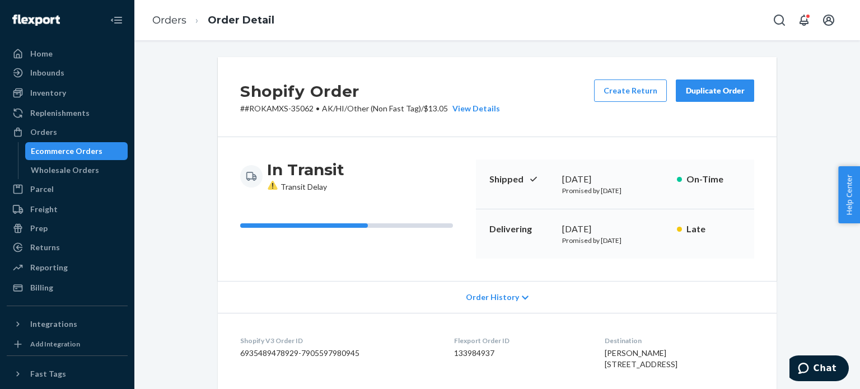
click at [457, 351] on dd "133984937" at bounding box center [520, 353] width 132 height 11
click at [605, 352] on span "[PERSON_NAME] [STREET_ADDRESS]" at bounding box center [641, 358] width 73 height 21
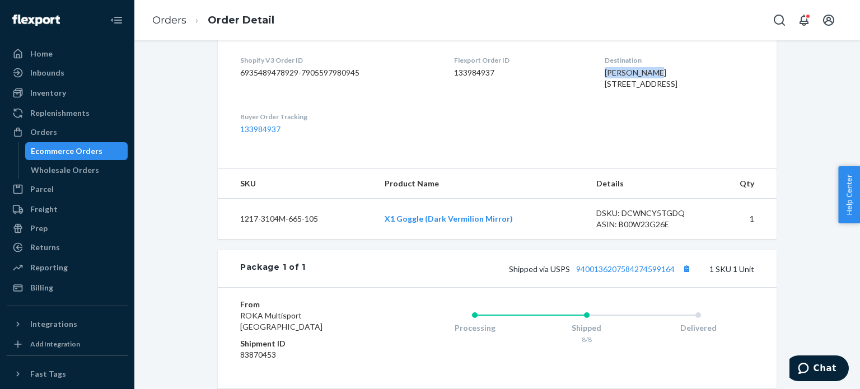
scroll to position [298, 0]
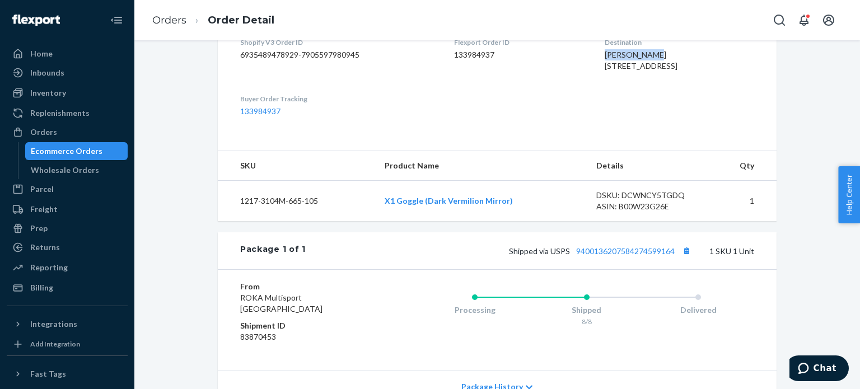
click at [596, 258] on div "Shipped via USPS 9400136207584274599164 1 SKU 1 Unit" at bounding box center [530, 251] width 449 height 15
click at [602, 256] on link "9400136207584274599164" at bounding box center [625, 251] width 99 height 10
click at [167, 17] on link "Orders" at bounding box center [169, 20] width 34 height 12
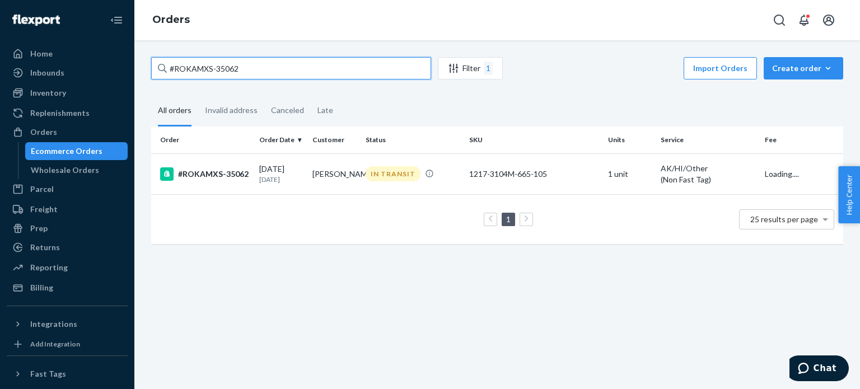
click at [215, 71] on input "#ROKAMXS-35062" at bounding box center [291, 68] width 280 height 22
paste input "87"
type input "#ROKAMXS-35087"
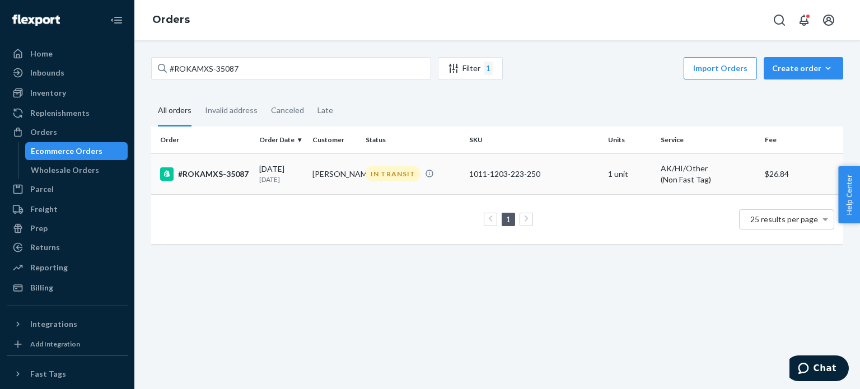
click at [255, 180] on td "[DATE] [DATE]" at bounding box center [281, 173] width 53 height 41
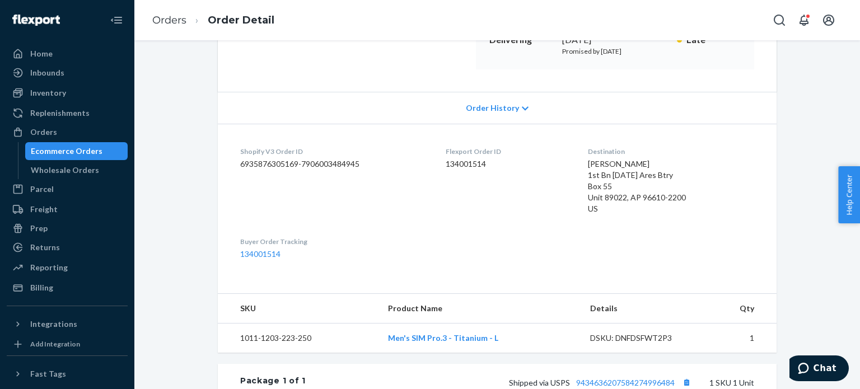
scroll to position [188, 0]
click at [475, 167] on dd "134001514" at bounding box center [508, 165] width 124 height 11
click at [610, 162] on span "[PERSON_NAME] 1st Bn [DATE] Ares Btry Box 55 Unit 89022, AP 96610-2200 US" at bounding box center [637, 188] width 98 height 54
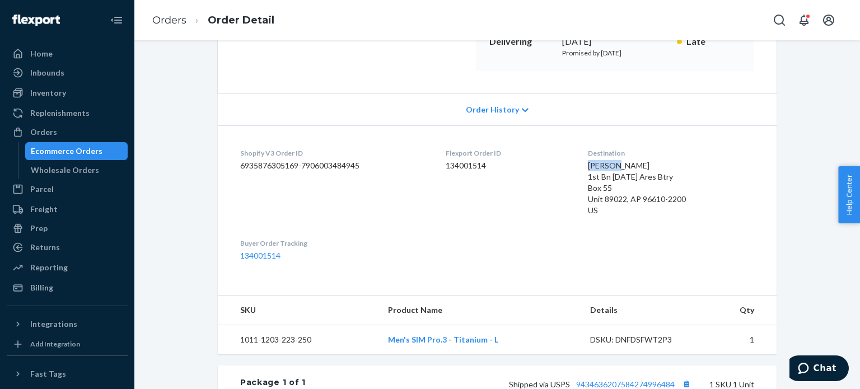
click at [610, 162] on span "[PERSON_NAME] 1st Bn [DATE] Ares Btry Box 55 Unit 89022, AP 96610-2200 US" at bounding box center [637, 188] width 98 height 54
click at [405, 189] on div "Shopify V3 Order ID 6935876305169-7906003484945" at bounding box center [334, 184] width 188 height 72
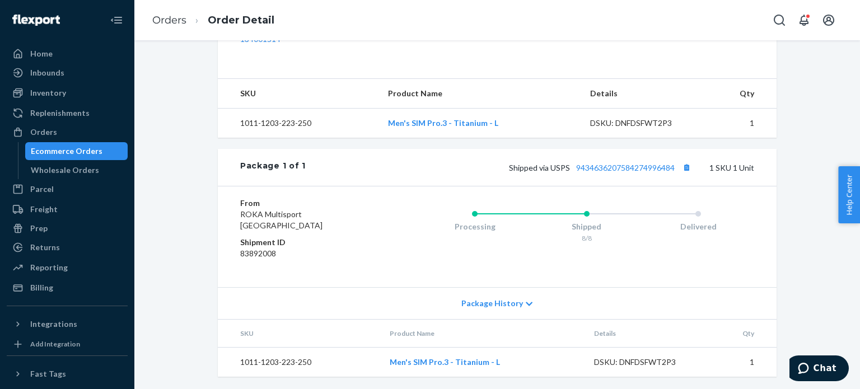
scroll to position [403, 0]
click at [633, 166] on link "9434636207584274996484" at bounding box center [625, 169] width 99 height 10
click at [119, 52] on div "Home" at bounding box center [67, 54] width 119 height 16
